Goal: Submit feedback/report problem: Submit feedback/report problem

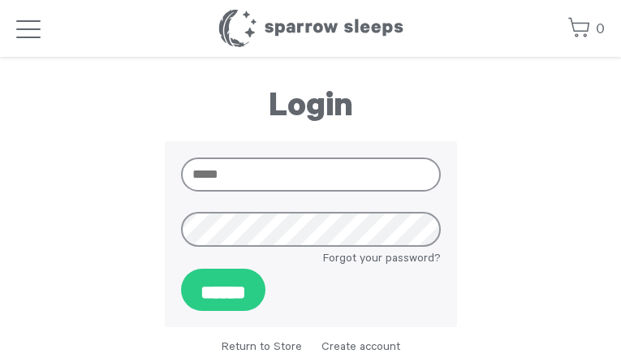
type input "**********"
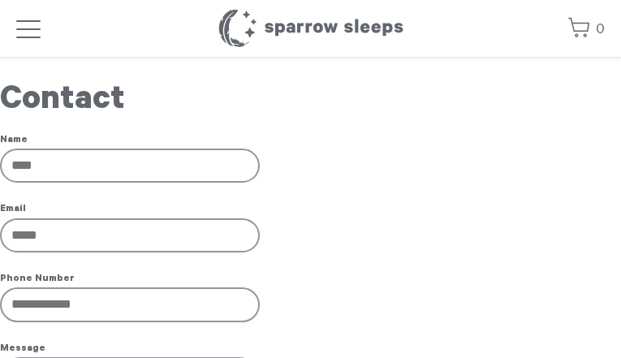
type input "**********"
type input "*********"
type input "**********"
